Goal: Task Accomplishment & Management: Complete application form

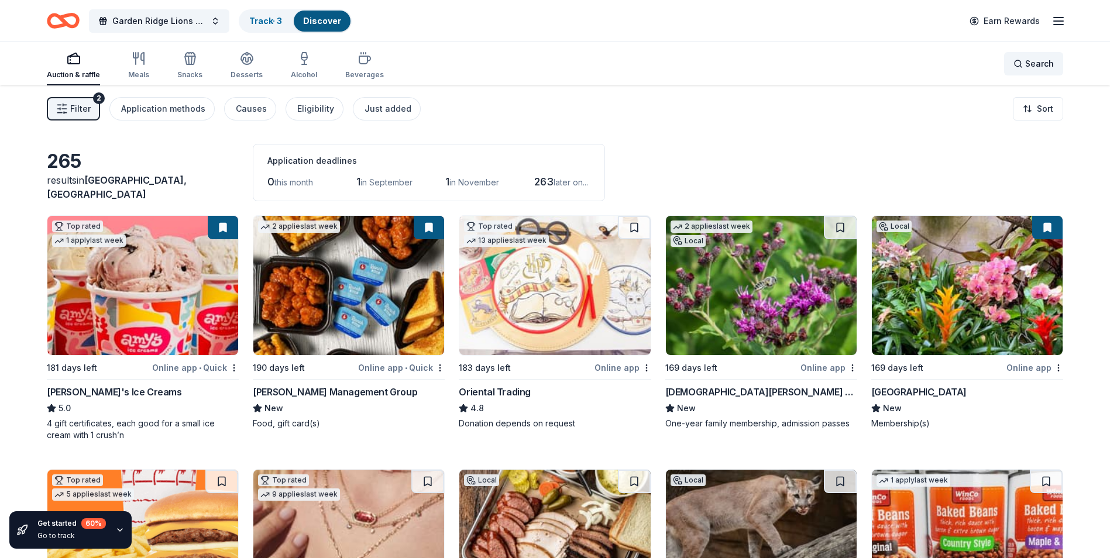
click at [1019, 65] on div "Search" at bounding box center [1034, 64] width 40 height 14
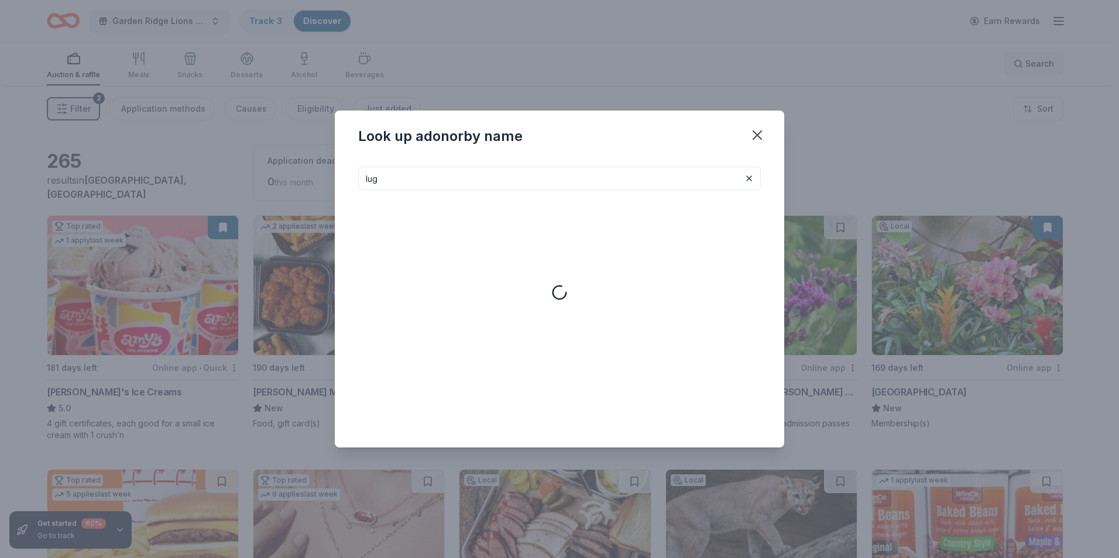
type input "lug"
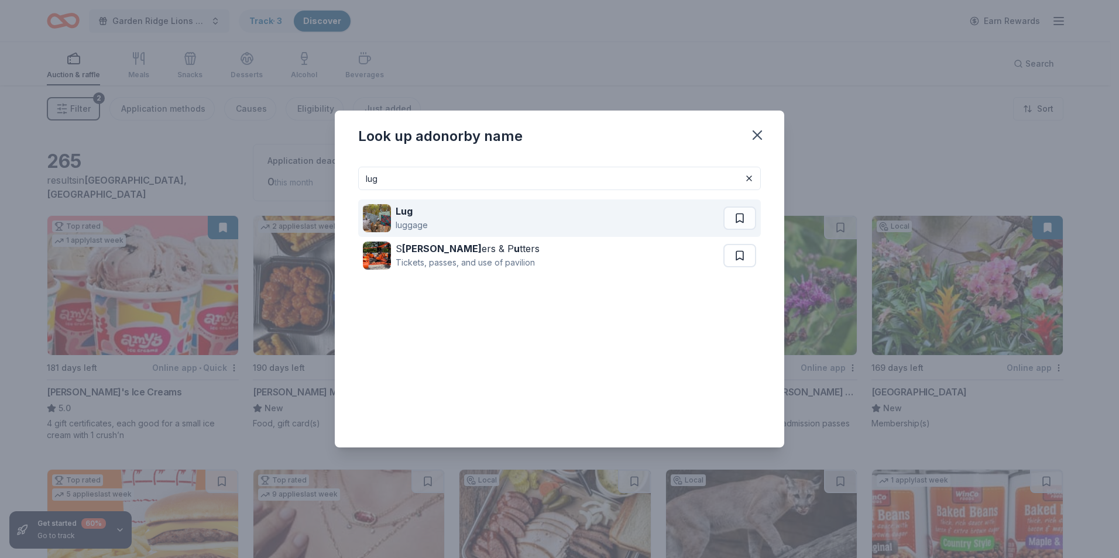
click at [590, 219] on div "Lug luggage" at bounding box center [543, 218] width 360 height 37
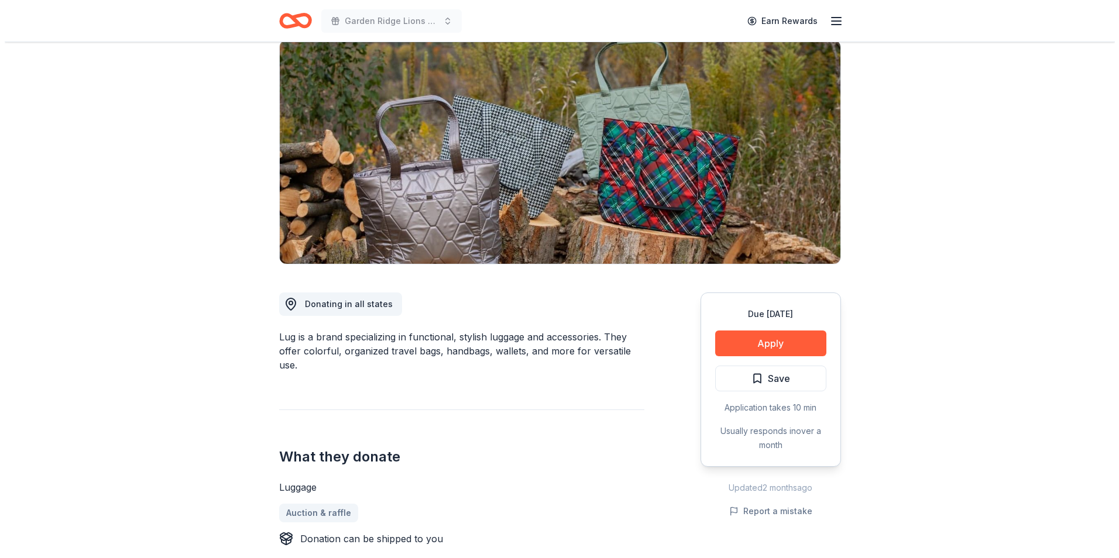
scroll to position [117, 0]
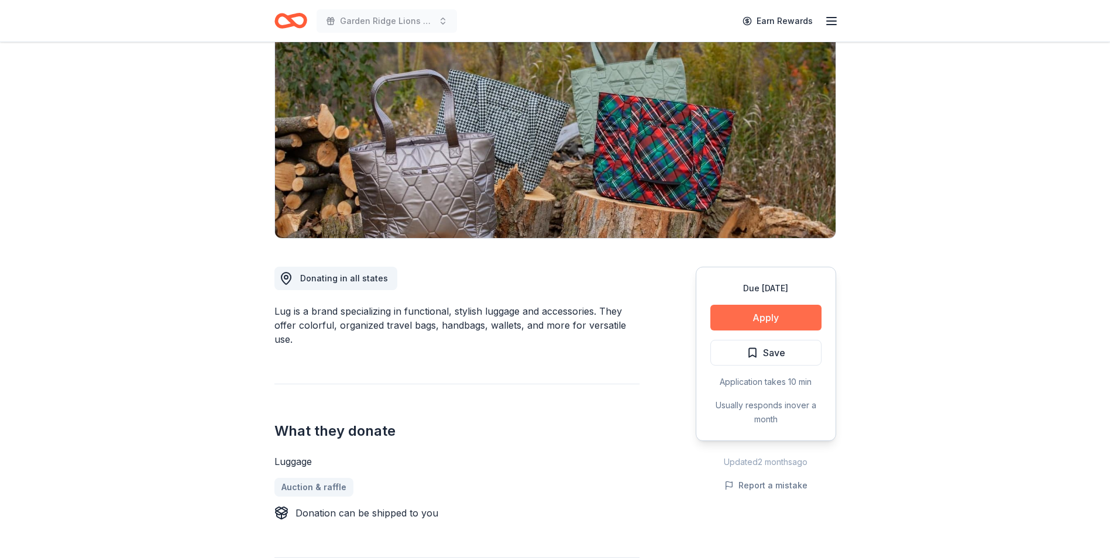
click at [730, 313] on button "Apply" at bounding box center [765, 318] width 111 height 26
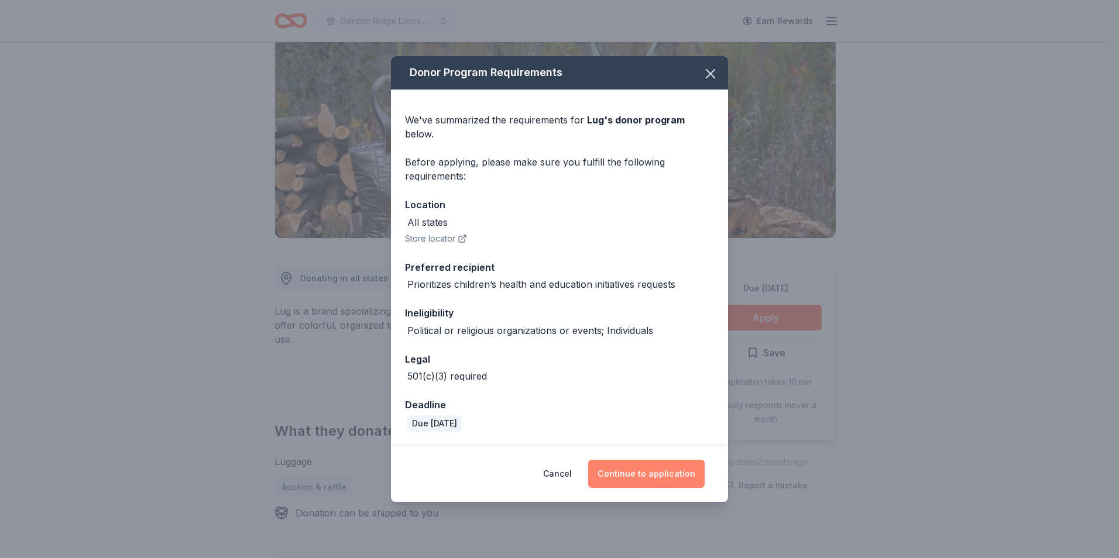
click at [634, 471] on button "Continue to application" at bounding box center [646, 474] width 116 height 28
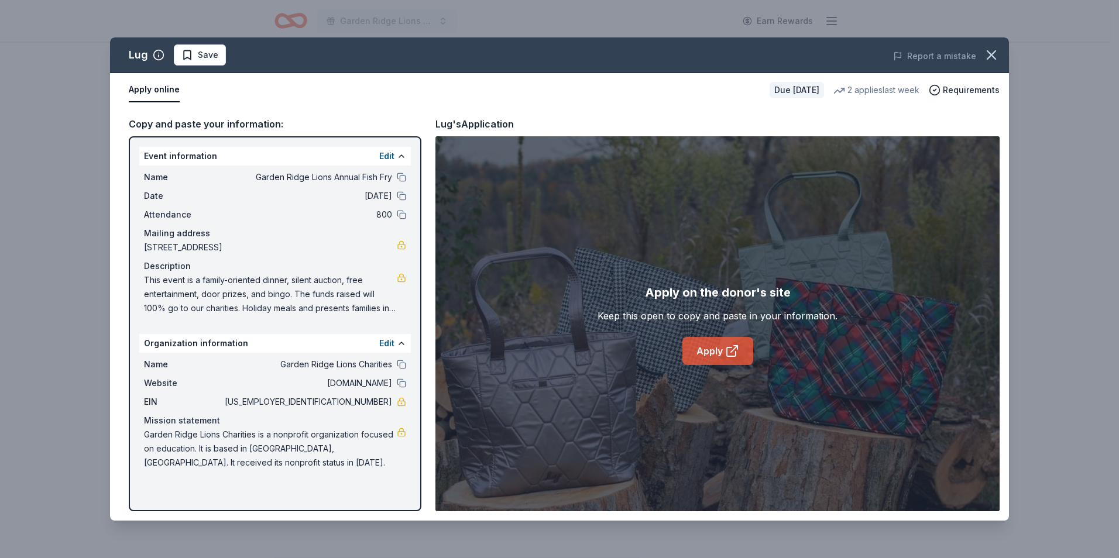
click at [734, 337] on link "Apply" at bounding box center [717, 351] width 71 height 28
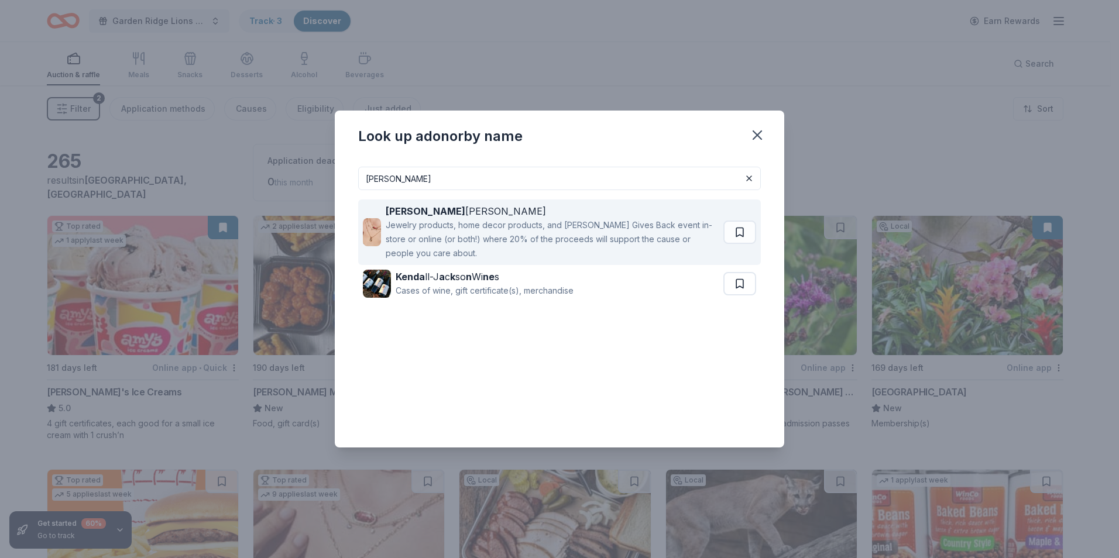
type input "kendra"
click at [453, 237] on div "Jewelry products, home decor products, and [PERSON_NAME] Gives Back event in-st…" at bounding box center [552, 239] width 333 height 42
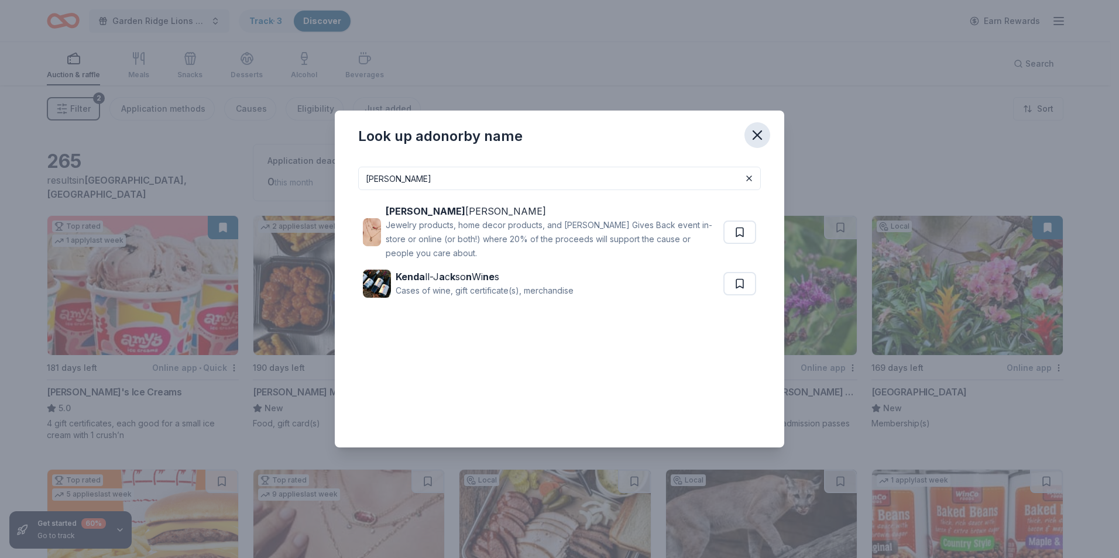
click at [761, 134] on icon "button" at bounding box center [757, 135] width 16 height 16
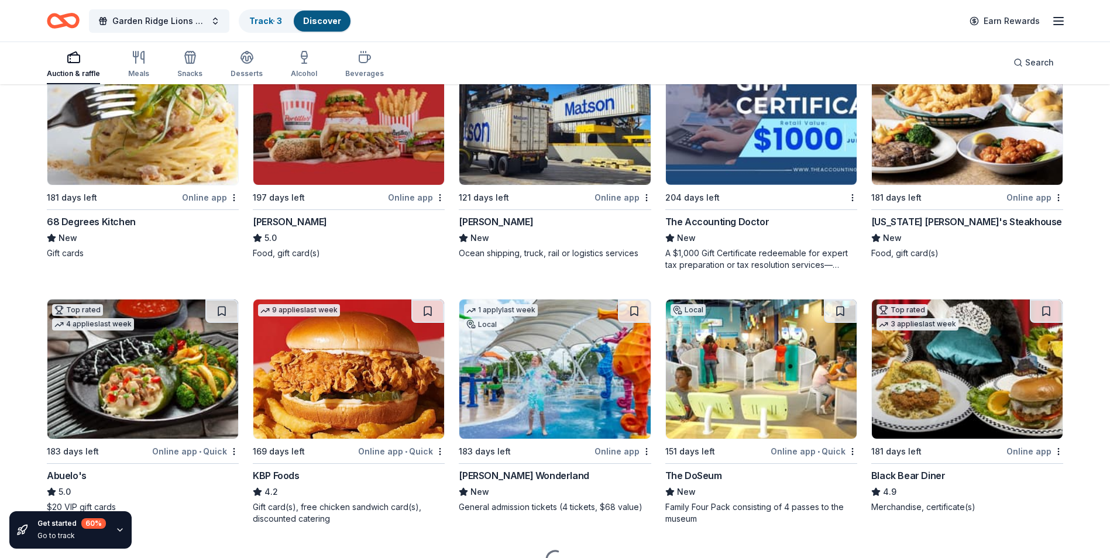
scroll to position [1071, 0]
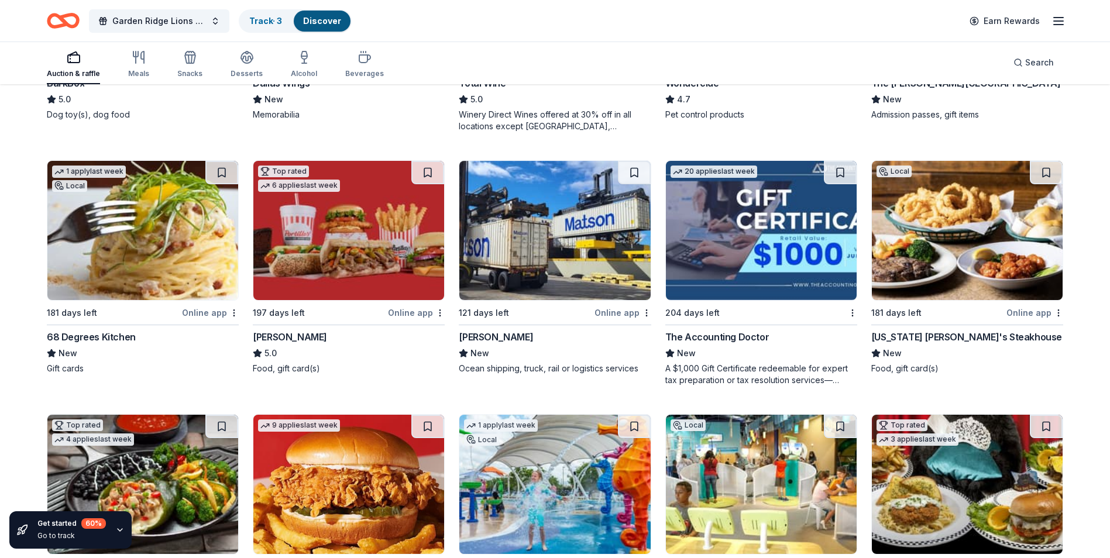
click at [740, 204] on img at bounding box center [761, 230] width 191 height 139
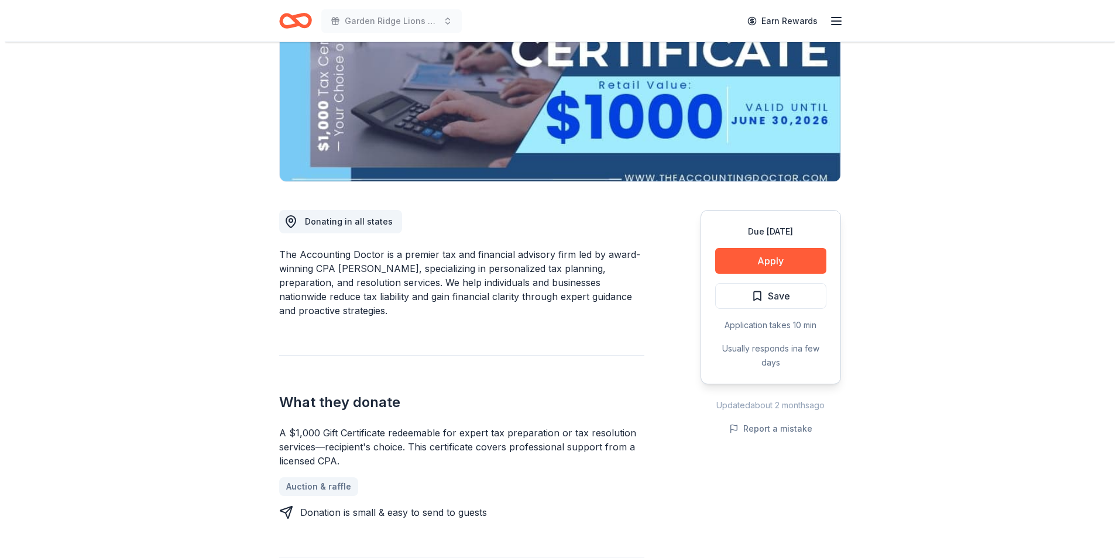
scroll to position [176, 0]
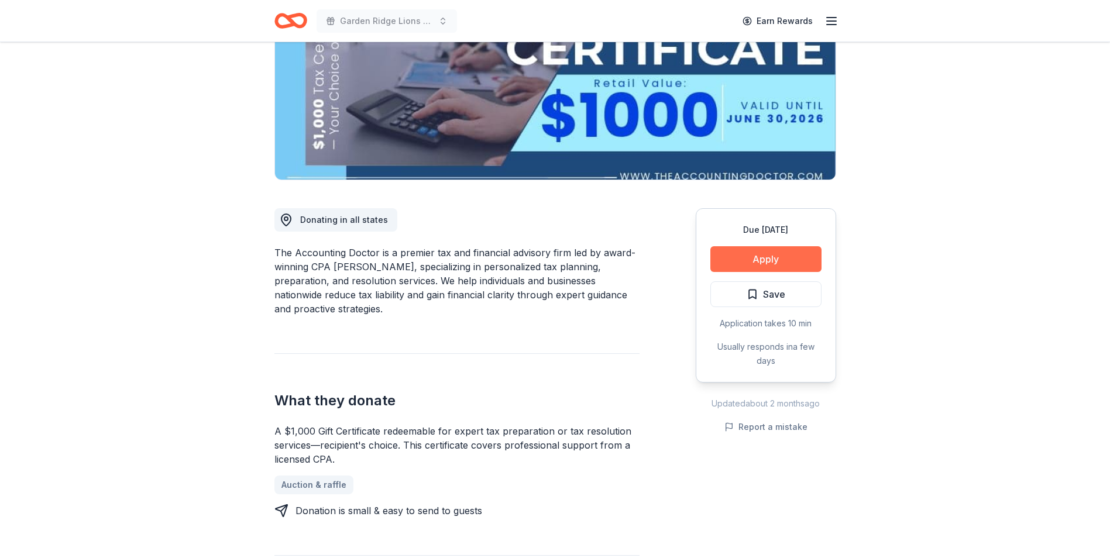
click at [781, 262] on button "Apply" at bounding box center [765, 259] width 111 height 26
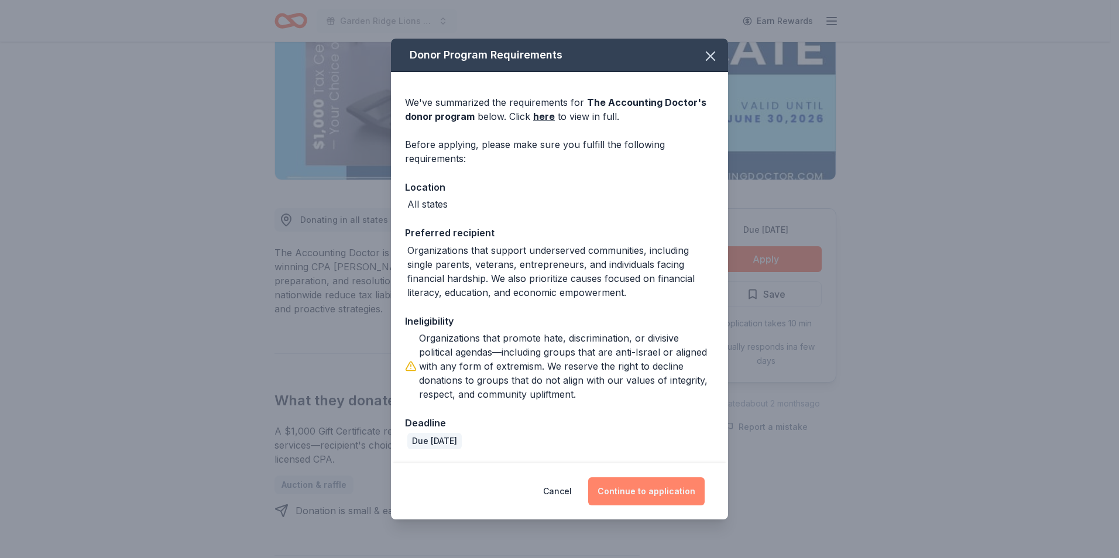
click at [636, 495] on button "Continue to application" at bounding box center [646, 492] width 116 height 28
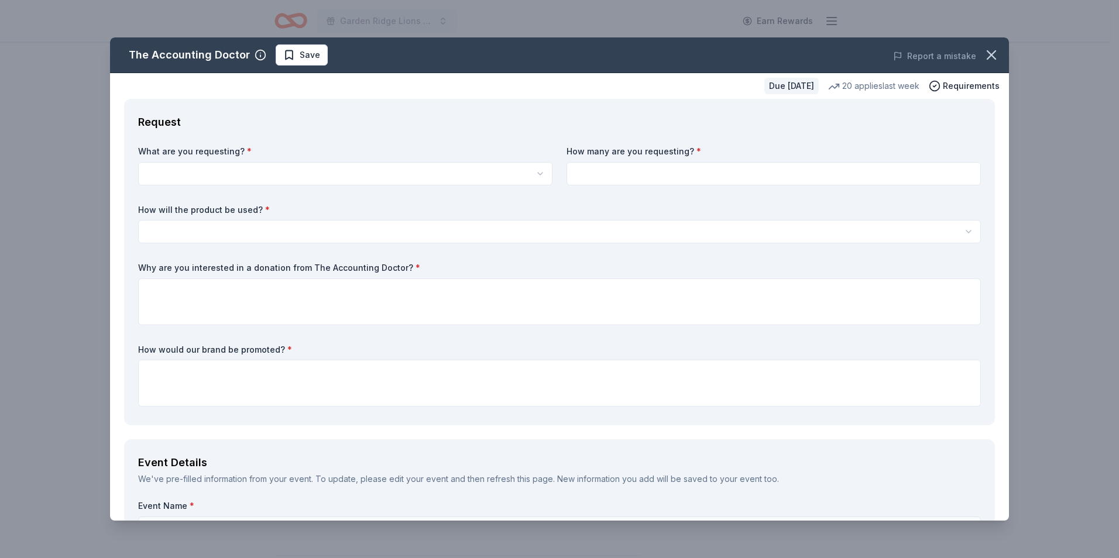
scroll to position [0, 0]
click at [274, 171] on html "Garden Ridge Lions Annual Fish Fry Earn Rewards Due [DATE] Share The Accounting…" at bounding box center [559, 279] width 1119 height 558
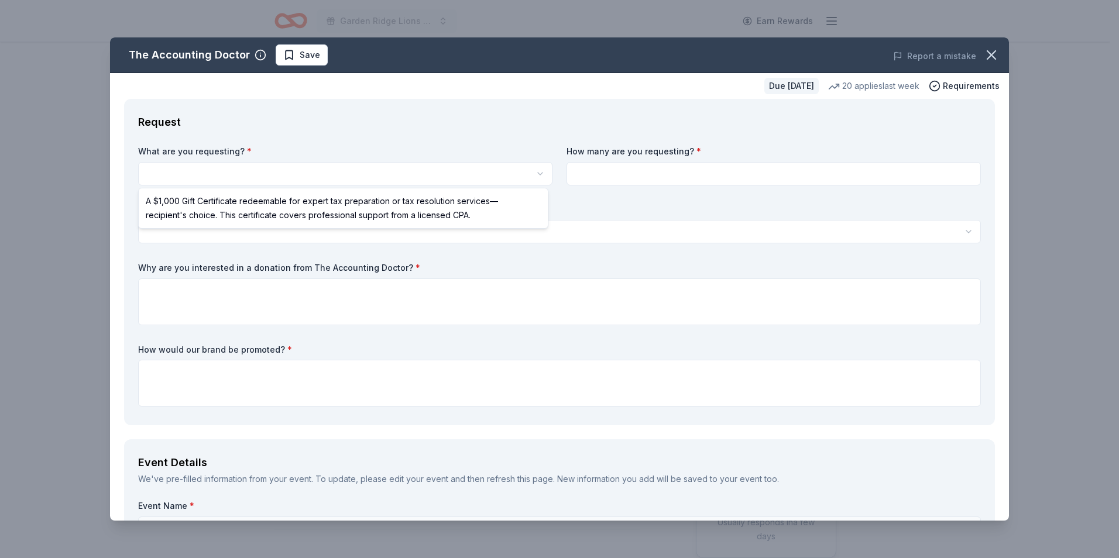
select select "A $1,000 Gift Certificate redeemable for expert tax preparation or tax resoluti…"
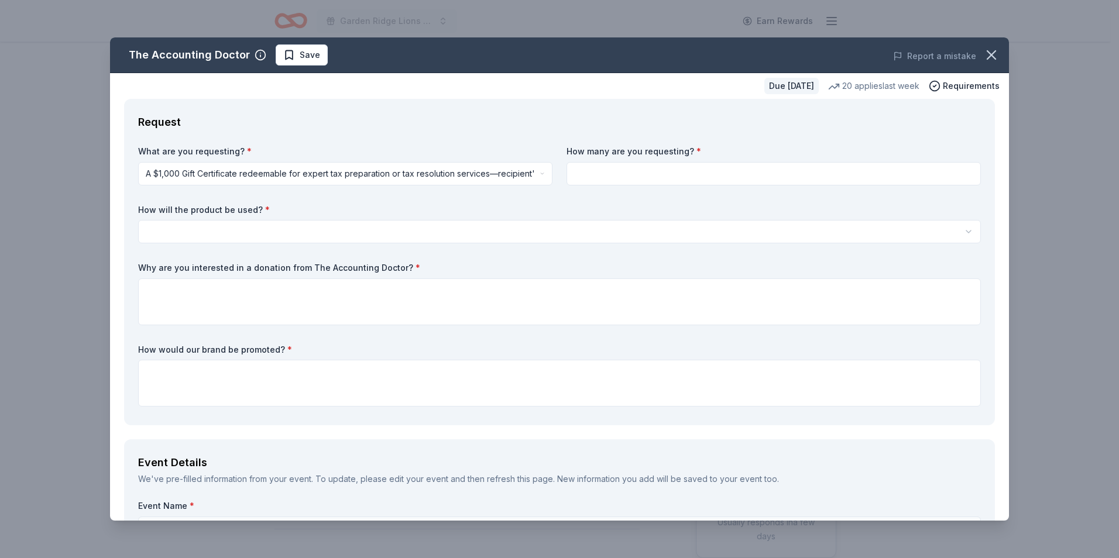
click at [600, 177] on input at bounding box center [773, 173] width 414 height 23
type input "2"
click at [490, 225] on html "Garden Ridge Lions Annual Fish Fry Earn Rewards Due [DATE] Share The Accounting…" at bounding box center [559, 279] width 1119 height 558
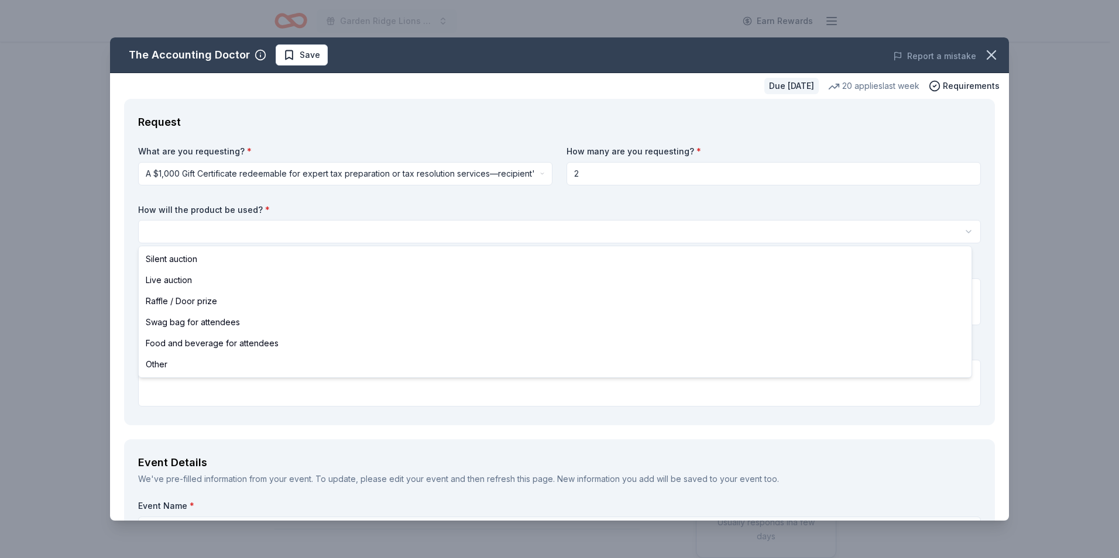
select select "silentAuction"
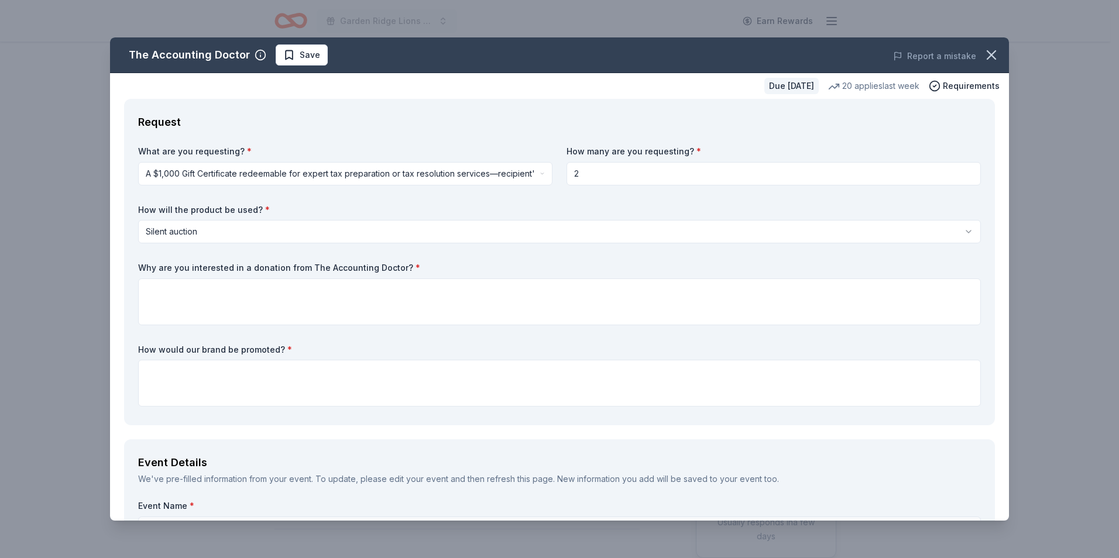
click at [465, 241] on html "Garden Ridge Lions Annual Fish Fry Earn Rewards Due [DATE] Share The Accounting…" at bounding box center [559, 279] width 1119 height 558
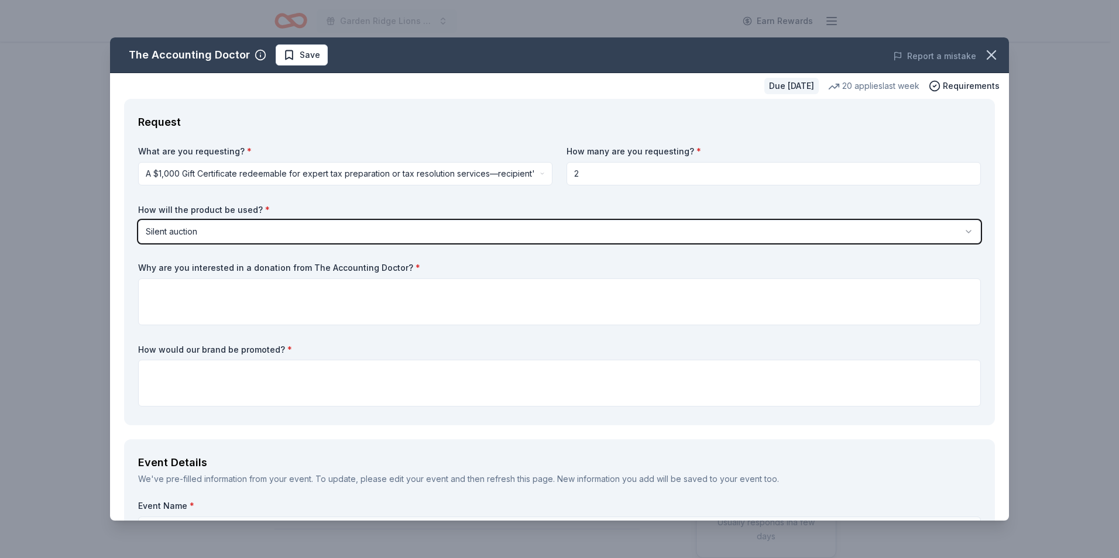
click at [465, 241] on html "Garden Ridge Lions Annual Fish Fry Earn Rewards Due [DATE] Share The Accounting…" at bounding box center [559, 279] width 1119 height 558
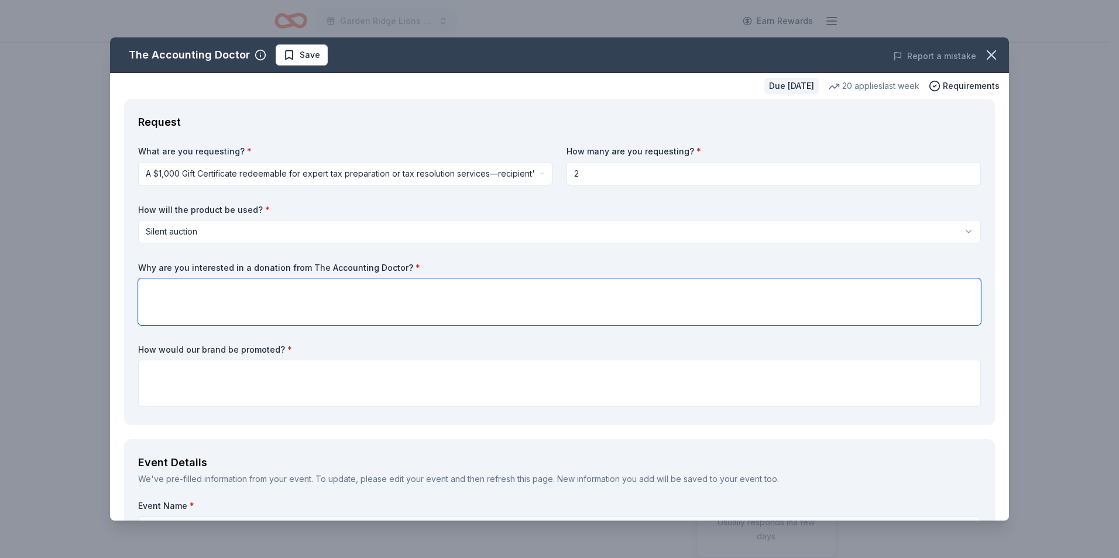
click at [324, 293] on textarea at bounding box center [559, 302] width 843 height 47
click at [370, 232] on html "Garden Ridge Lions Annual Fish Fry Earn Rewards Due [DATE] Share The Accounting…" at bounding box center [559, 279] width 1119 height 558
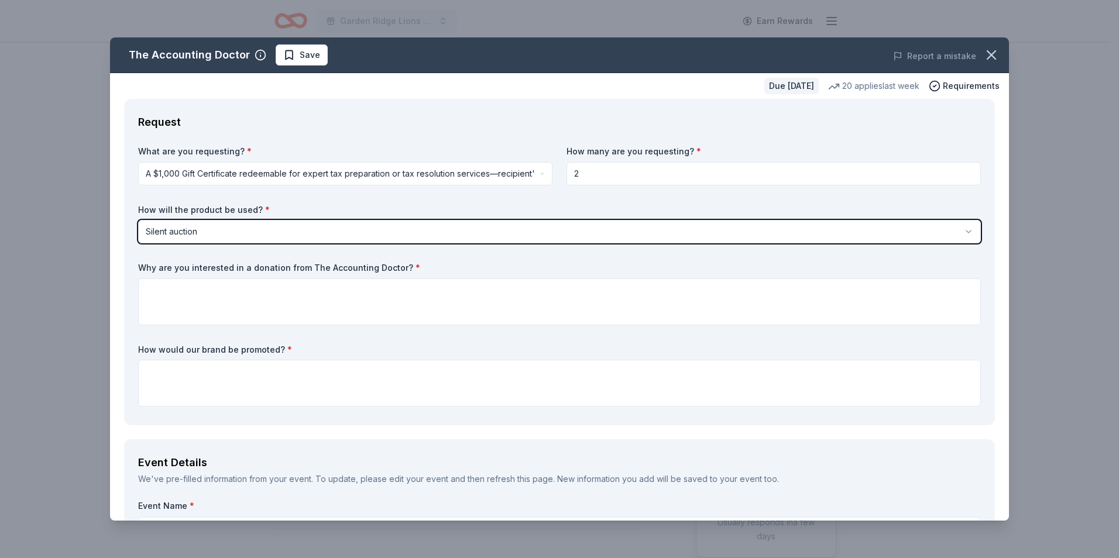
click at [370, 232] on html "Garden Ridge Lions Annual Fish Fry Earn Rewards Due [DATE] Share The Accounting…" at bounding box center [559, 279] width 1119 height 558
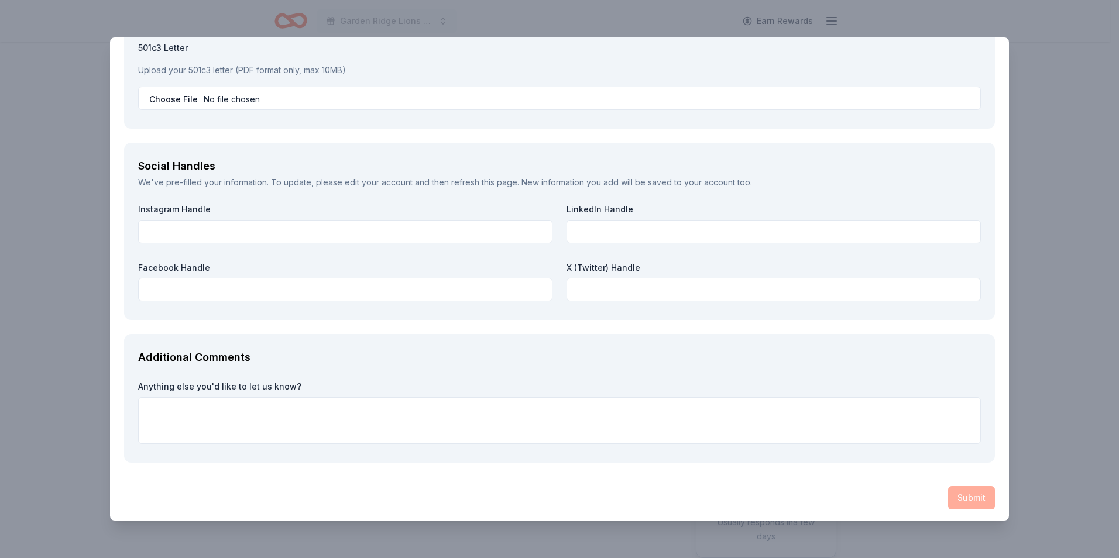
scroll to position [1245, 0]
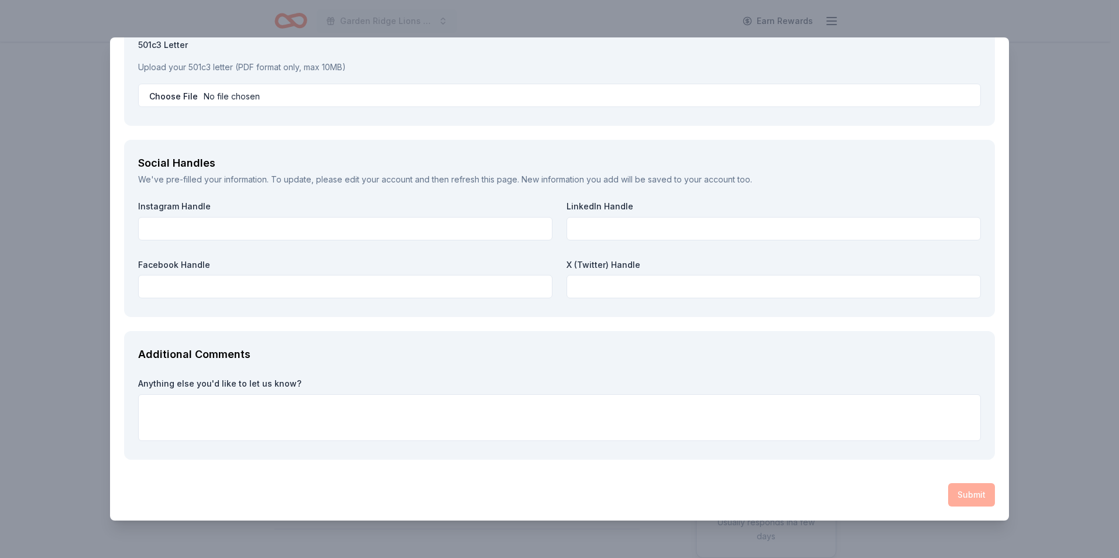
click at [492, 339] on div "Additional Comments Anything else you'd like to let us know?" at bounding box center [559, 395] width 871 height 129
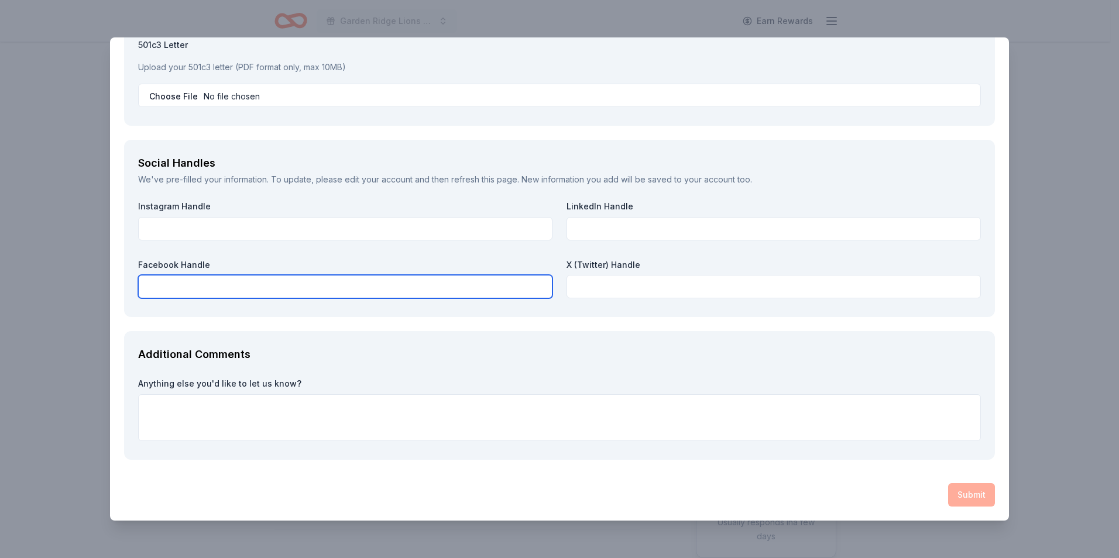
click at [490, 291] on input "text" at bounding box center [345, 286] width 414 height 23
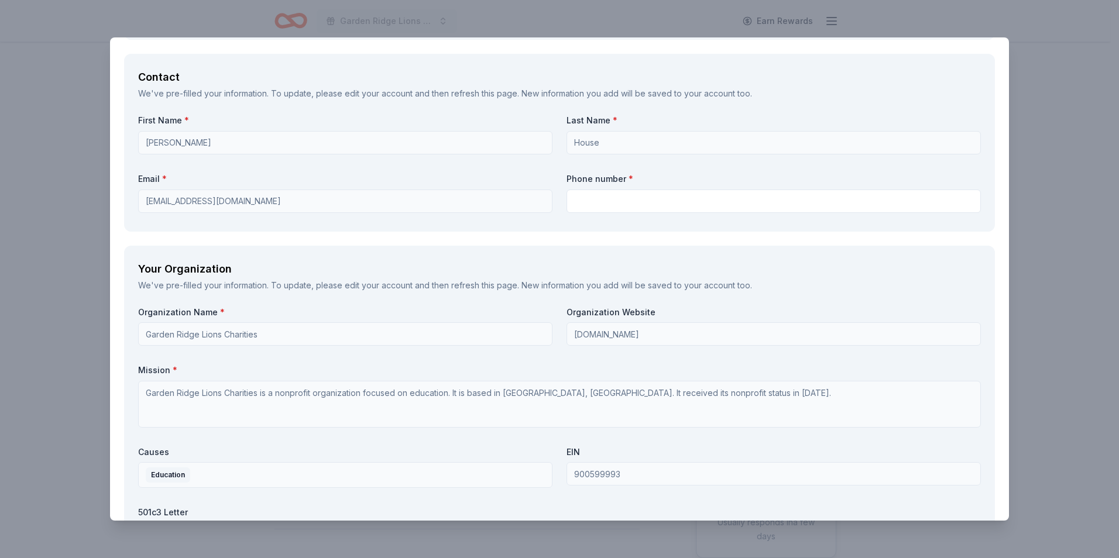
scroll to position [777, 0]
click at [496, 243] on div "Request What are you requesting? * A $1,000 Gift Certificate redeemable for exp…" at bounding box center [559, 155] width 899 height 1667
click at [493, 215] on div "First Name * [PERSON_NAME] Last Name * House Email * [EMAIL_ADDRESS][DOMAIN_NAM…" at bounding box center [559, 166] width 843 height 102
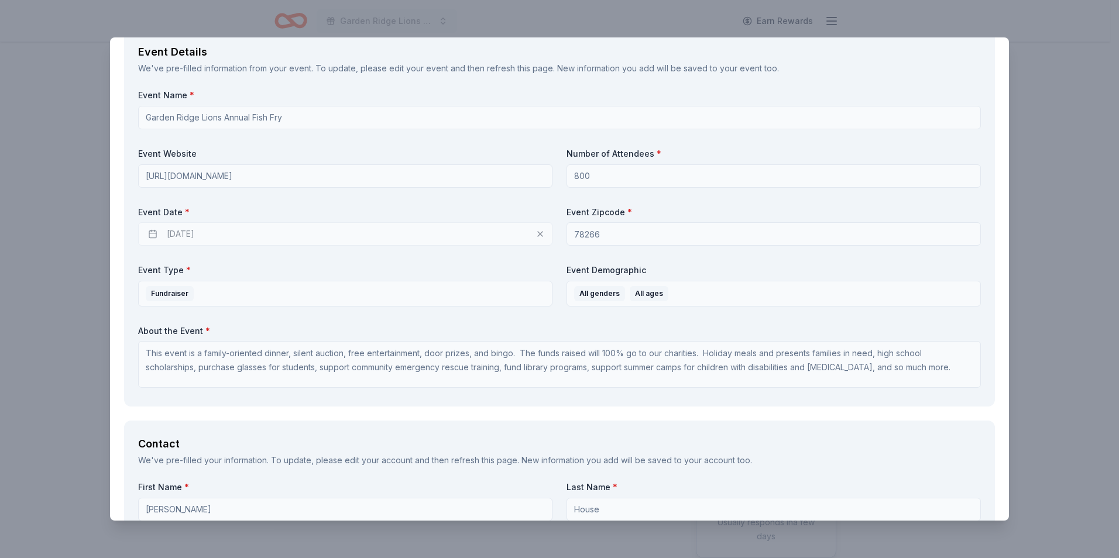
scroll to position [250, 0]
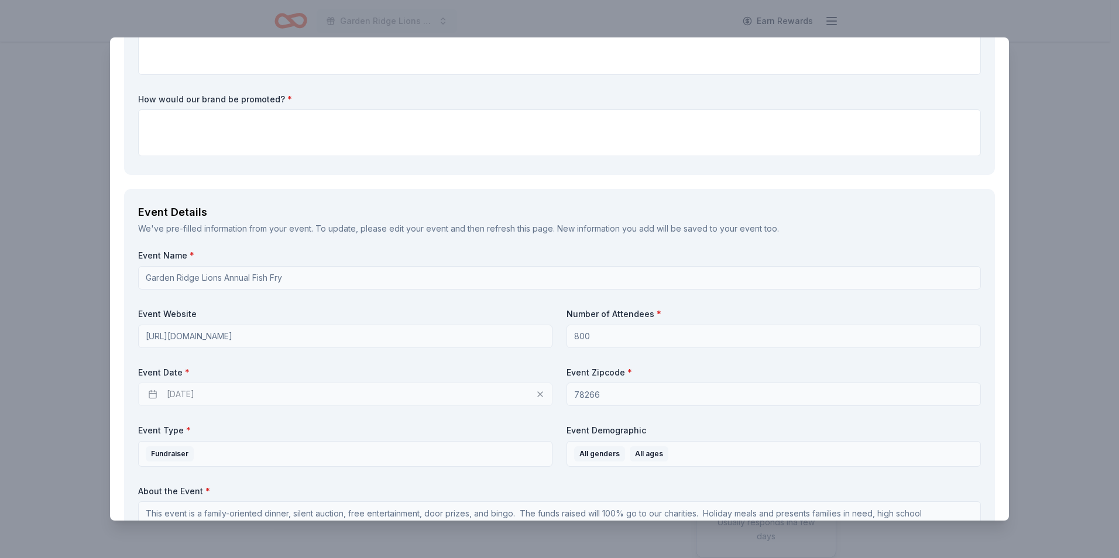
click at [1060, 158] on div "The Accounting Doctor Save Report a mistake Due [DATE] 20 applies last week Req…" at bounding box center [559, 279] width 1119 height 558
